Goal: Check status: Check status

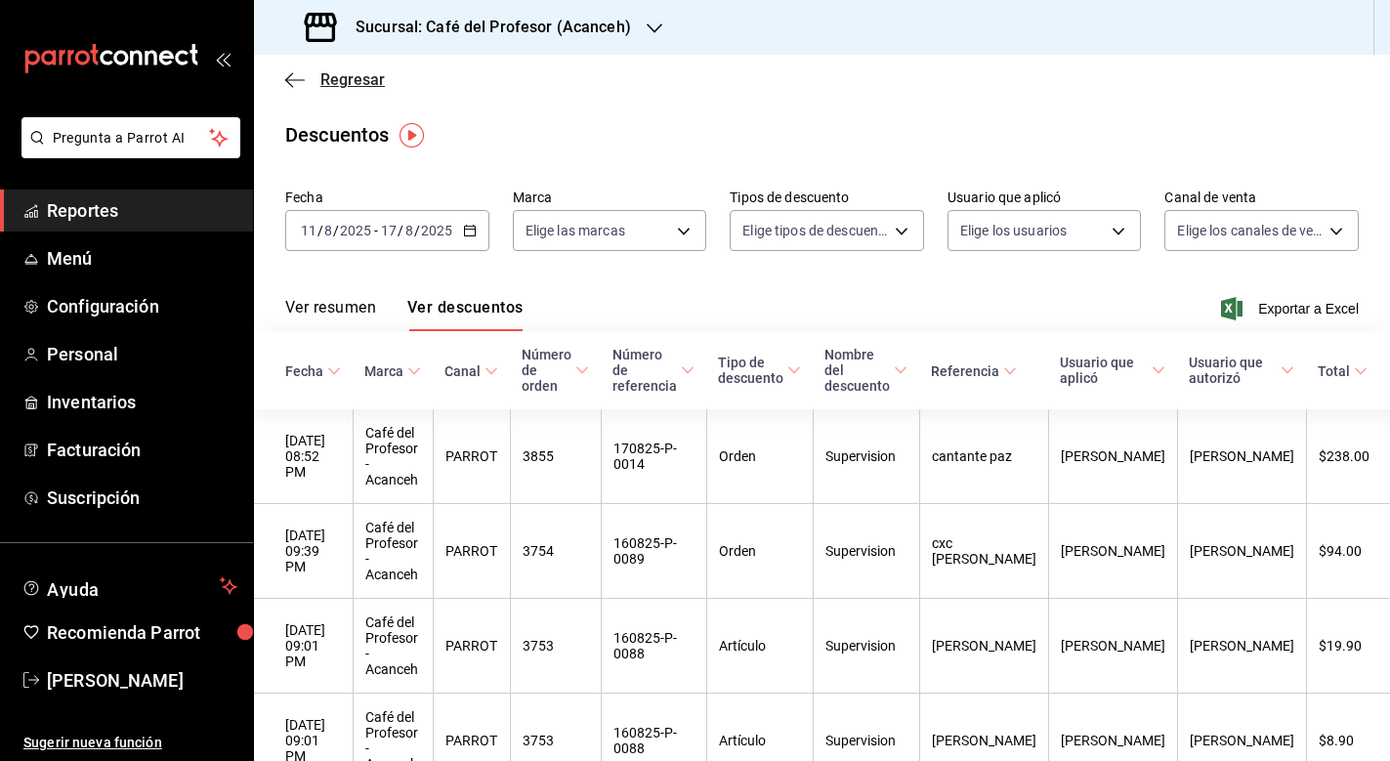
click at [305, 72] on span "Regresar" at bounding box center [335, 79] width 100 height 19
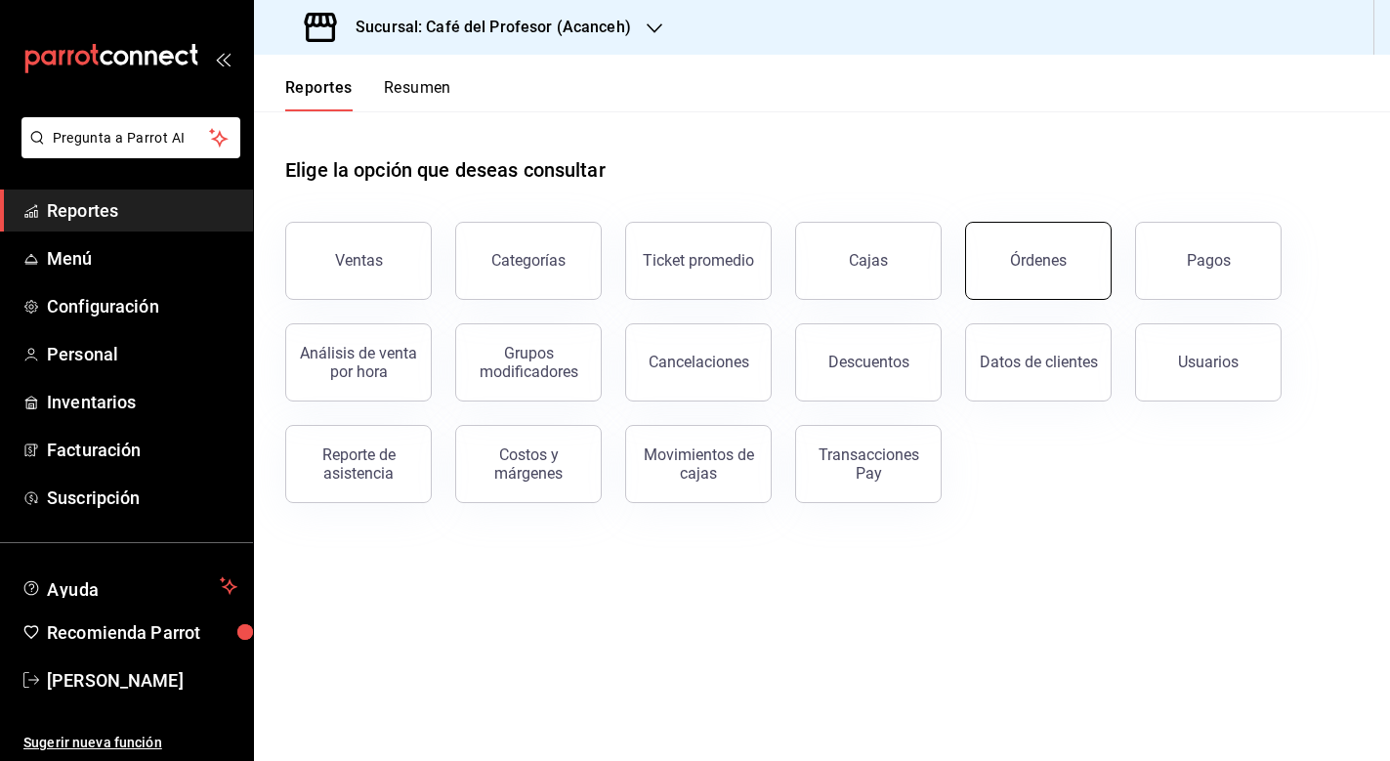
click at [1024, 266] on div "Órdenes" at bounding box center [1038, 260] width 57 height 19
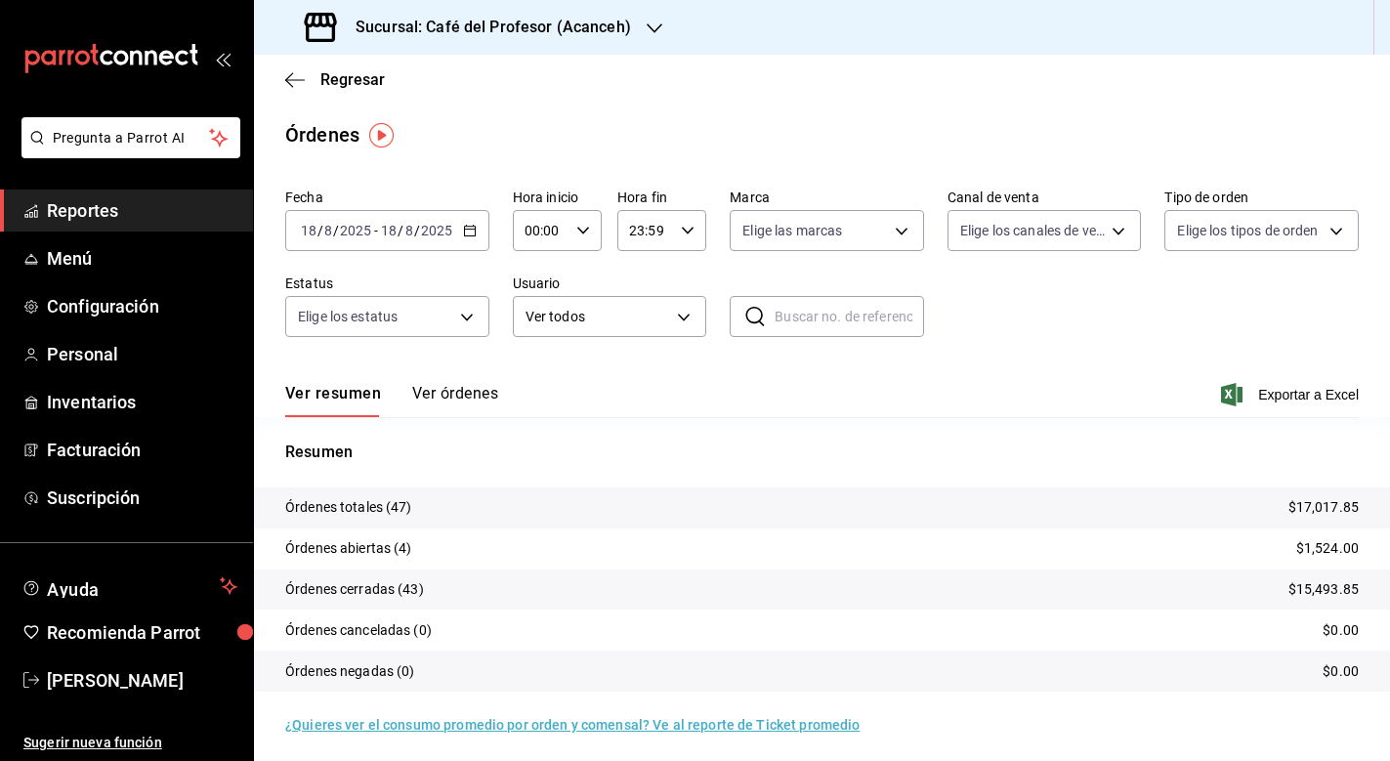
click at [411, 240] on div "[DATE] [DATE] - [DATE] [DATE]" at bounding box center [387, 230] width 204 height 41
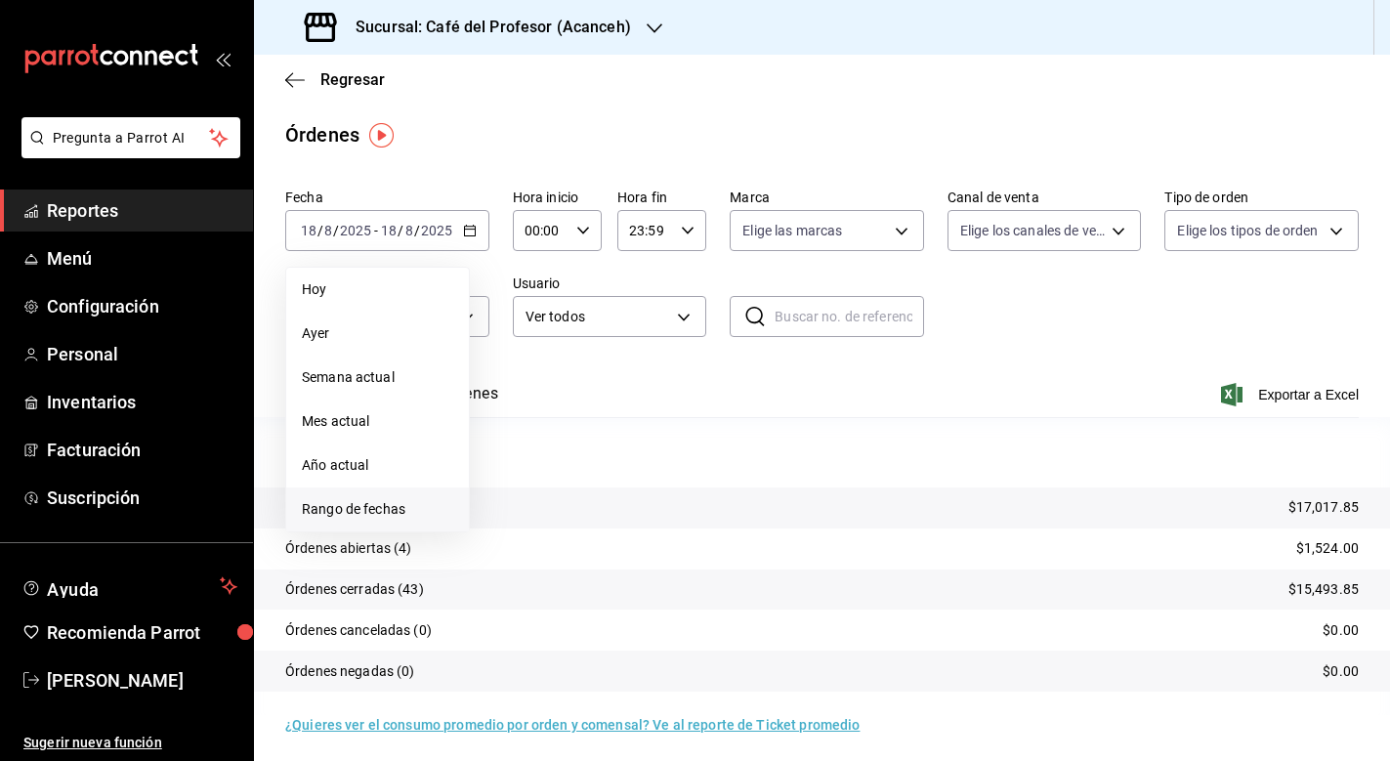
click at [372, 510] on span "Rango de fechas" at bounding box center [377, 509] width 151 height 21
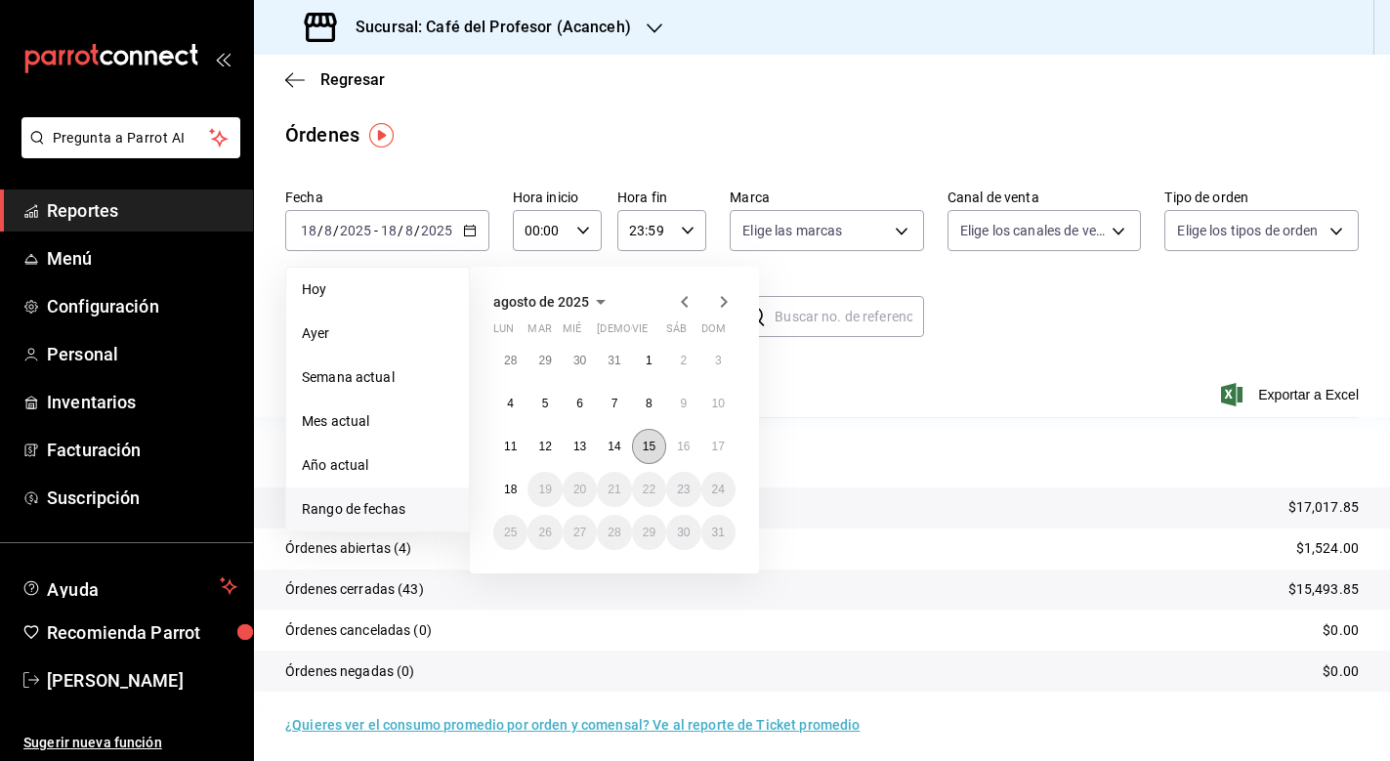
click at [651, 441] on abbr "15" at bounding box center [649, 446] width 13 height 14
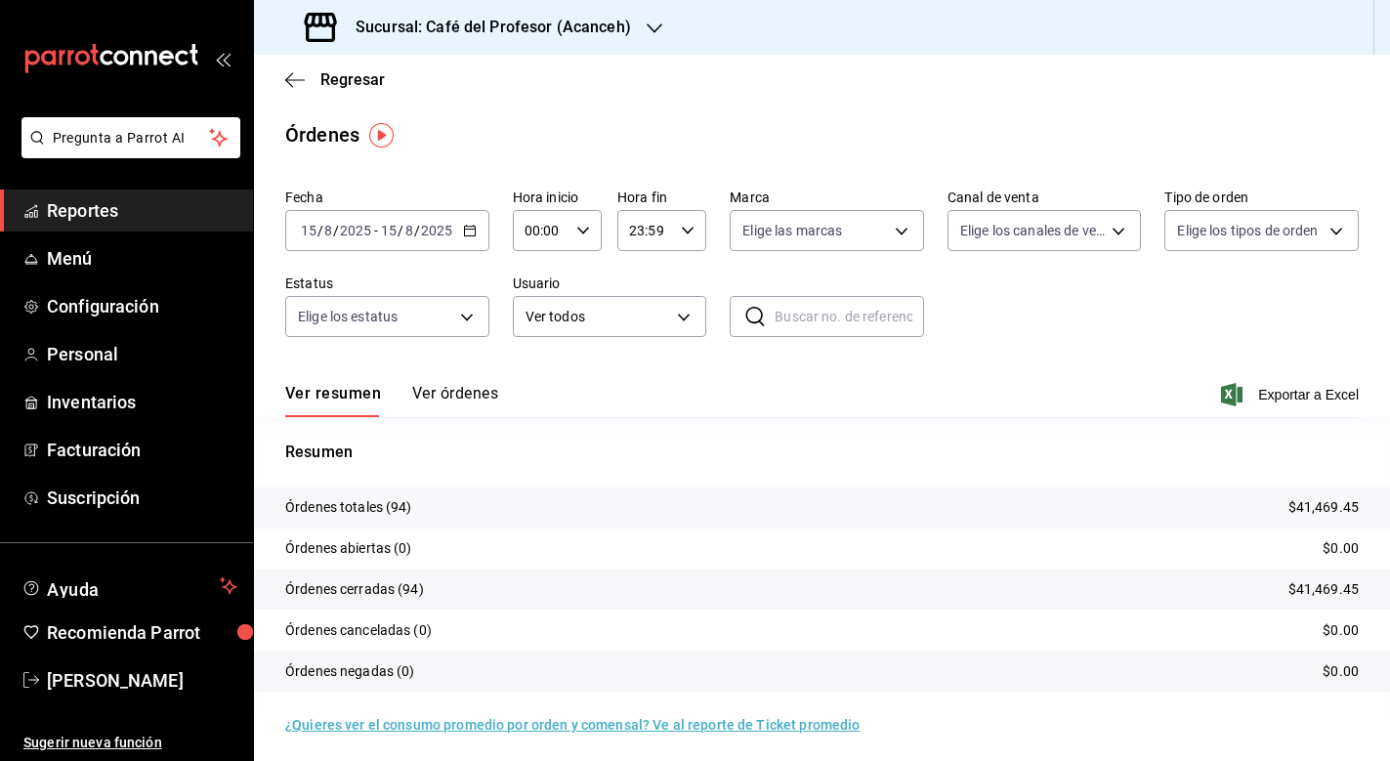
click at [476, 397] on button "Ver órdenes" at bounding box center [455, 400] width 86 height 33
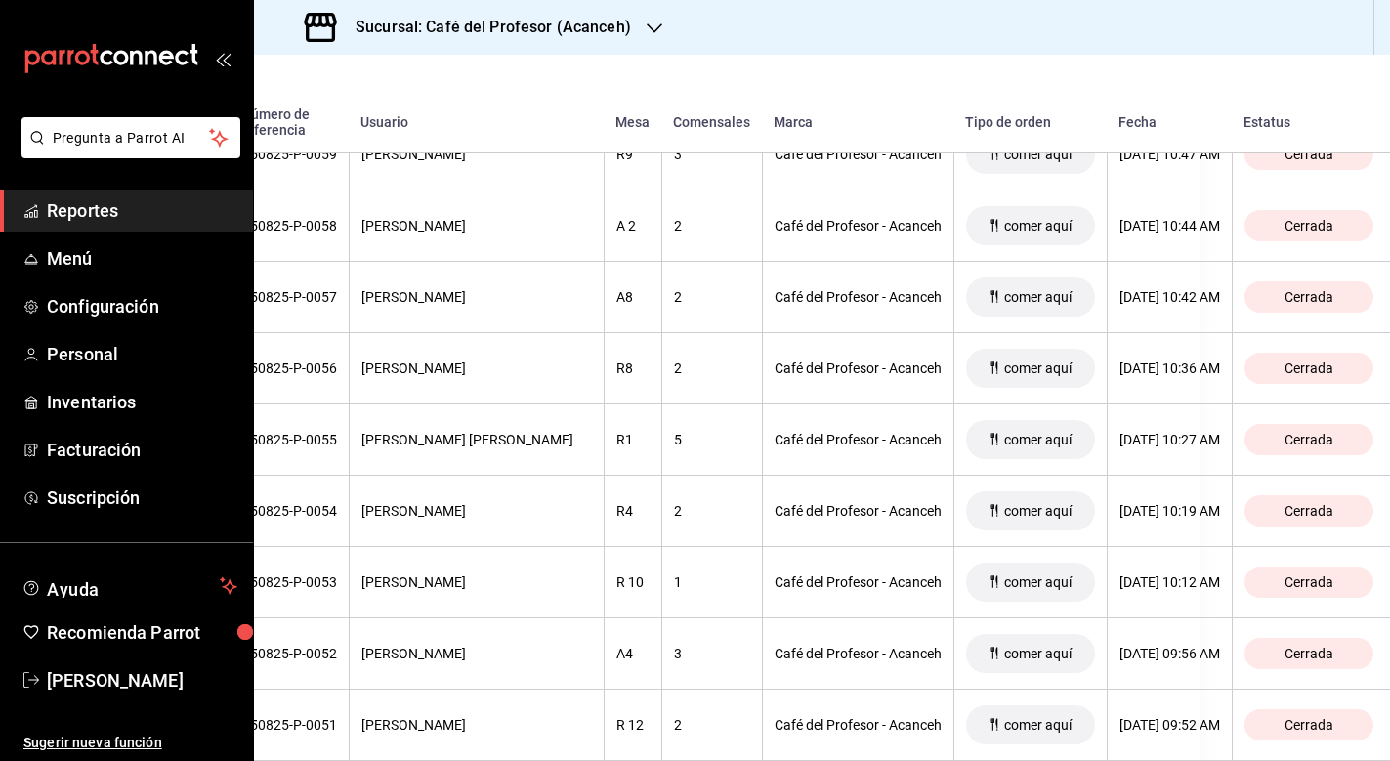
scroll to position [4244, 189]
